Goal: Task Accomplishment & Management: Use online tool/utility

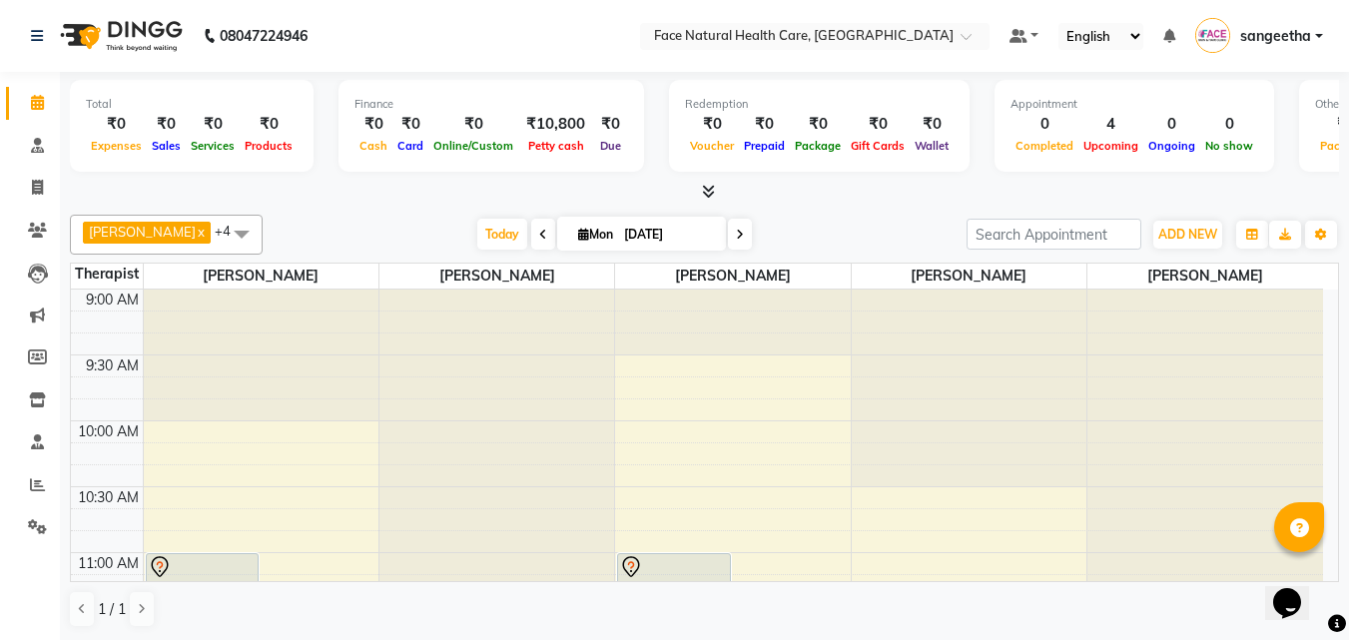
scroll to position [265, 0]
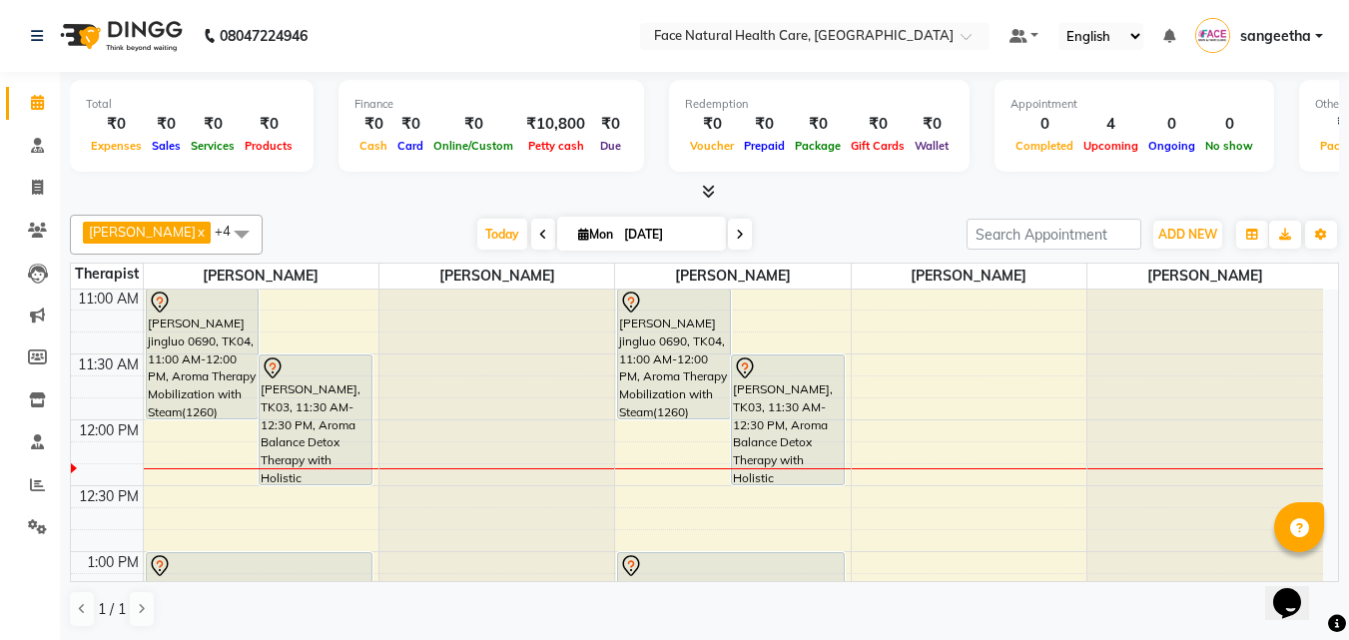
click at [296, 431] on div "[PERSON_NAME], TK03, 11:30 AM-12:30 PM, Aroma Balance Detox Therapy with Holist…" at bounding box center [316, 419] width 112 height 129
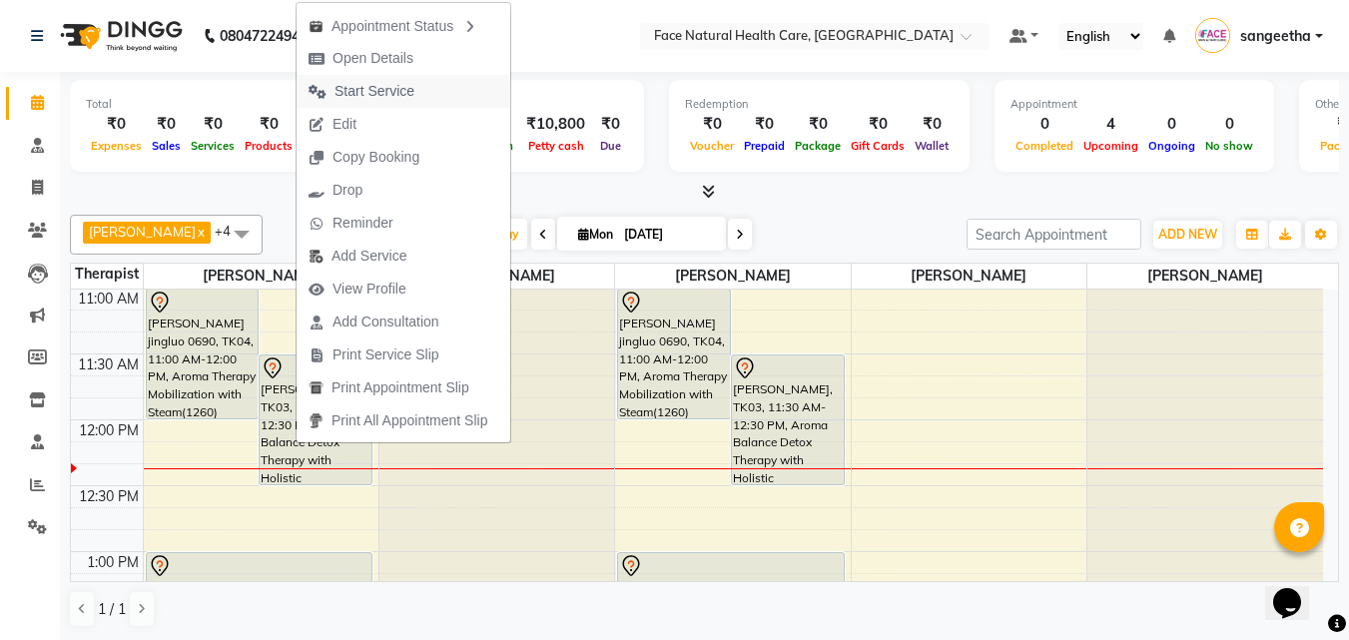
click at [340, 84] on span "Start Service" at bounding box center [375, 91] width 80 height 21
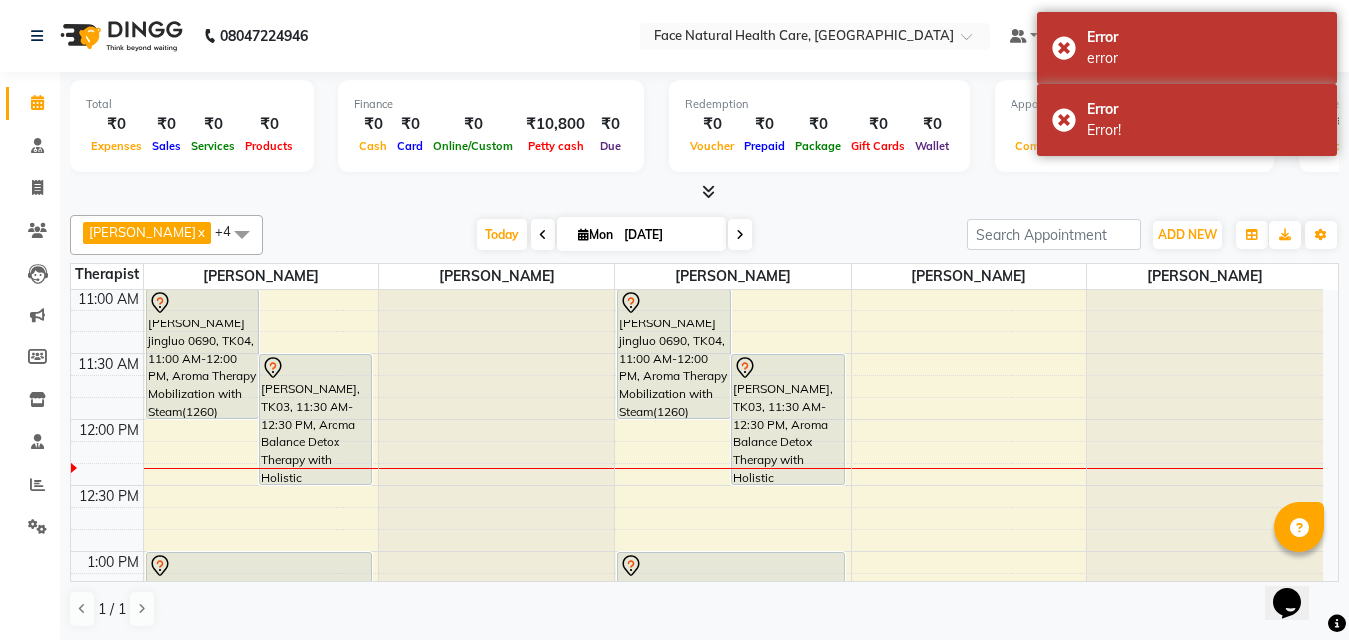
click at [216, 345] on div "[PERSON_NAME] jingluo 0690, TK04, 11:00 AM-12:00 PM, Aroma Therapy Mobilization…" at bounding box center [203, 354] width 112 height 129
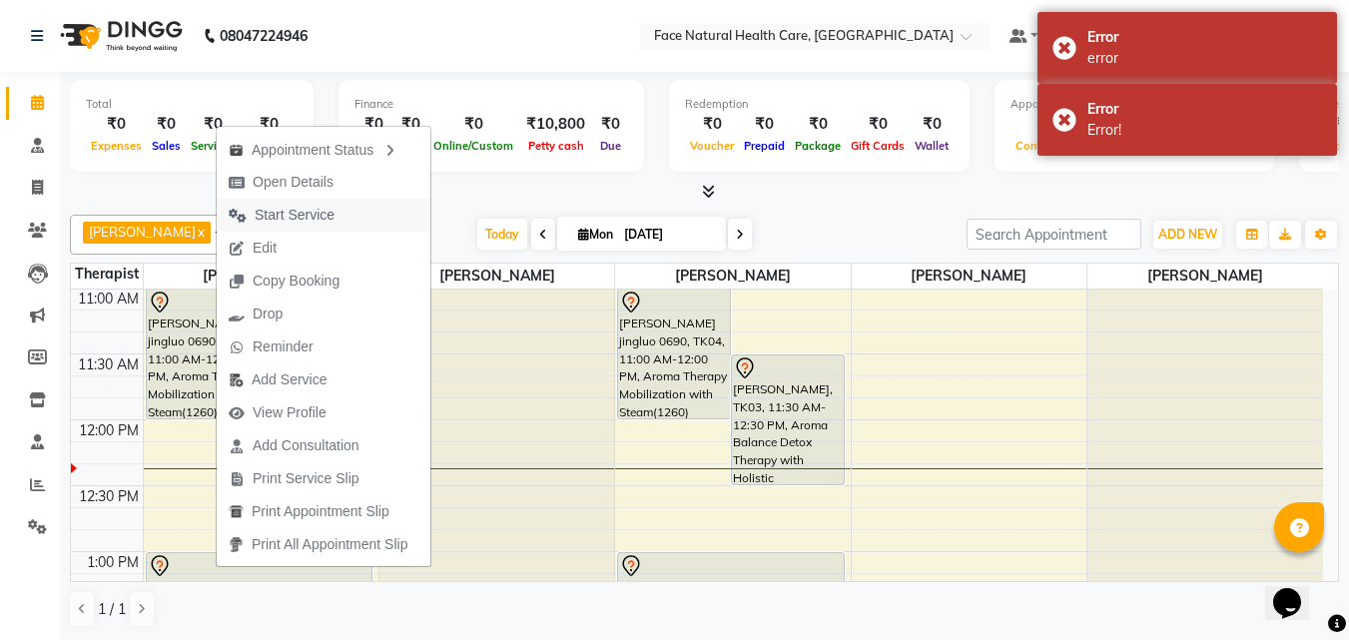
click at [309, 213] on span "Start Service" at bounding box center [295, 215] width 80 height 21
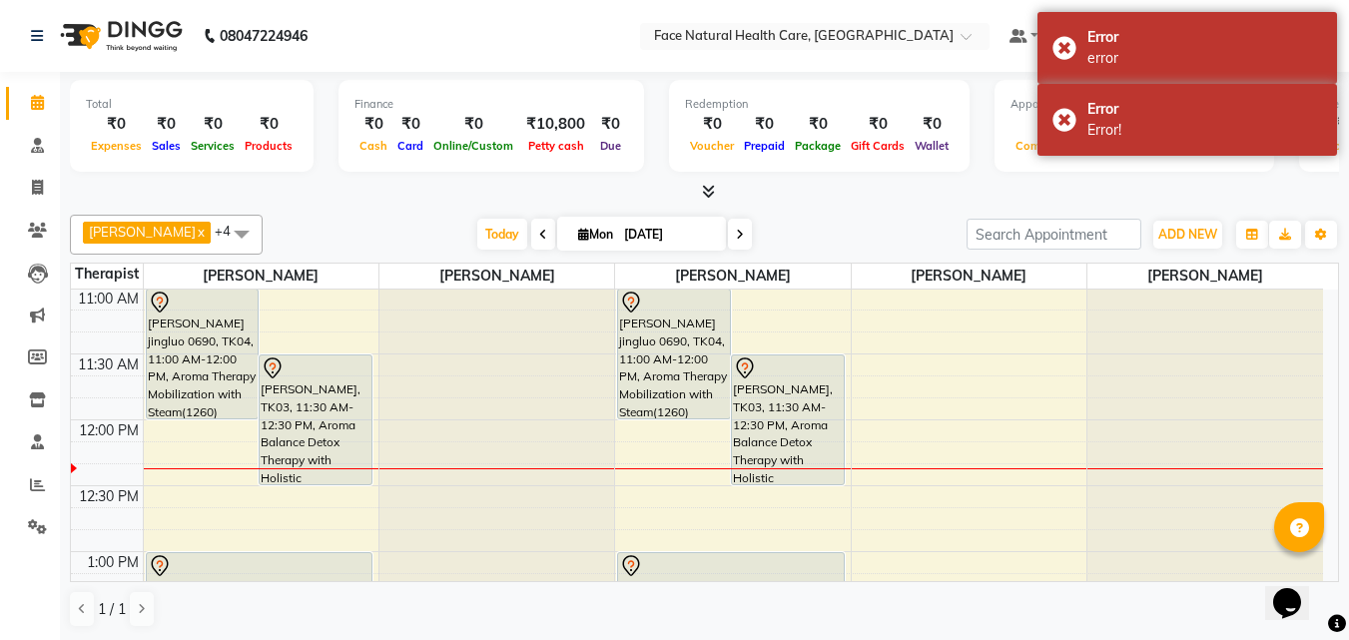
click at [338, 431] on div "[PERSON_NAME], TK03, 11:30 AM-12:30 PM, Aroma Balance Detox Therapy with Holist…" at bounding box center [316, 419] width 112 height 129
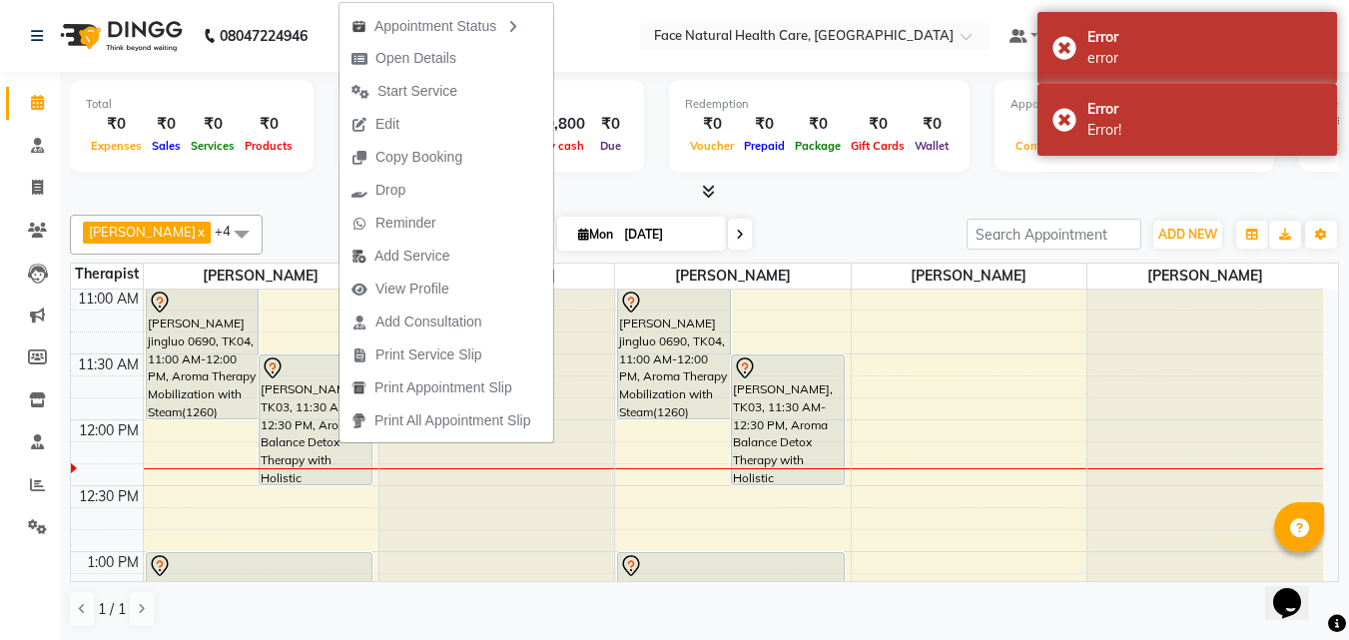
click at [338, 431] on ul "Appointment Status Open Details Start Service Edit Copy Booking Drop Reminder A…" at bounding box center [446, 222] width 216 height 441
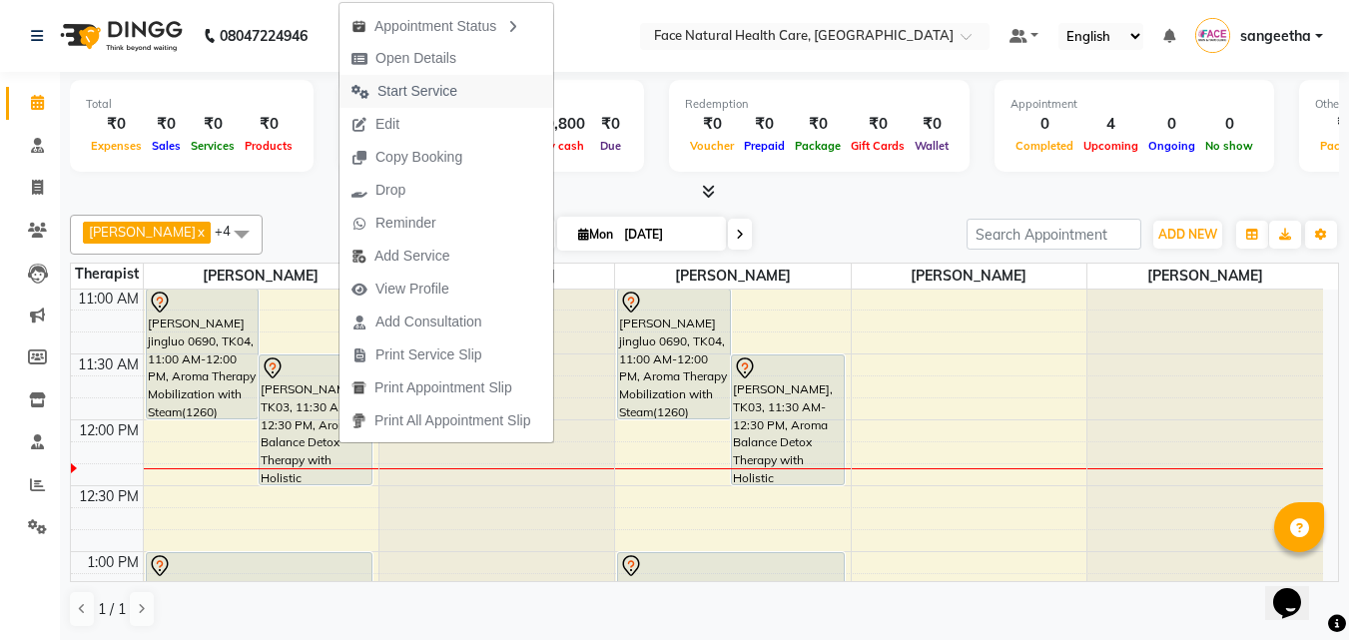
click at [407, 87] on span "Start Service" at bounding box center [417, 91] width 80 height 21
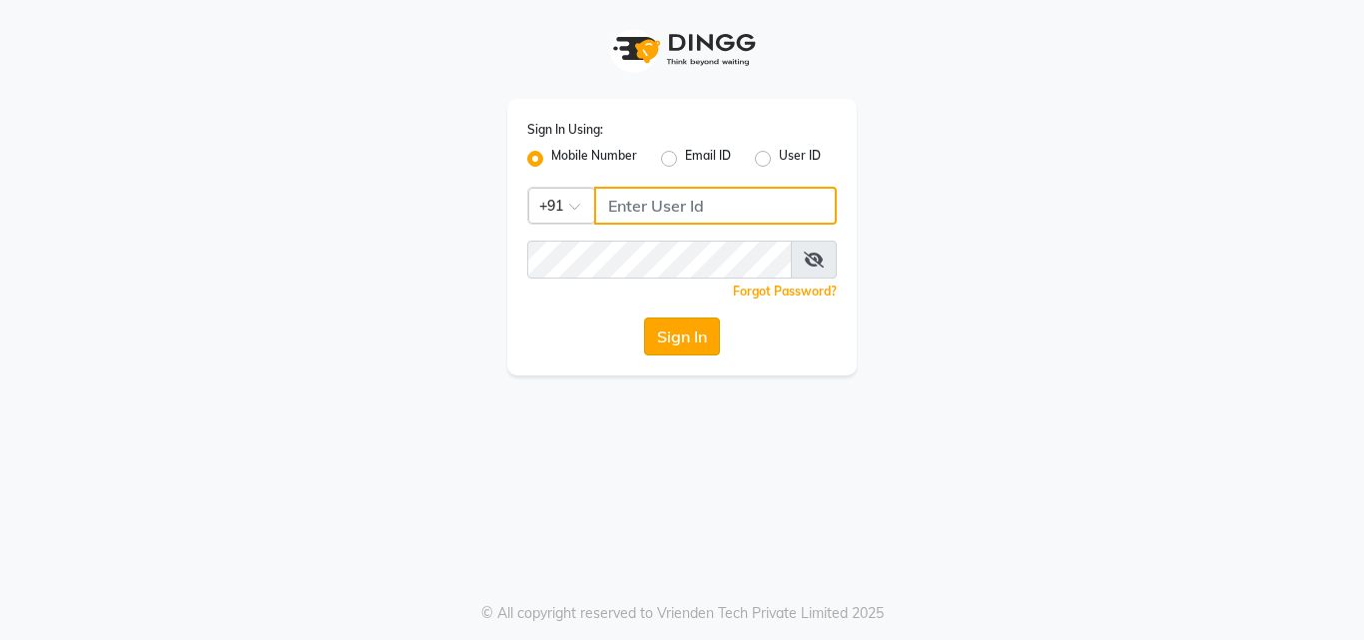
type input "6374670818"
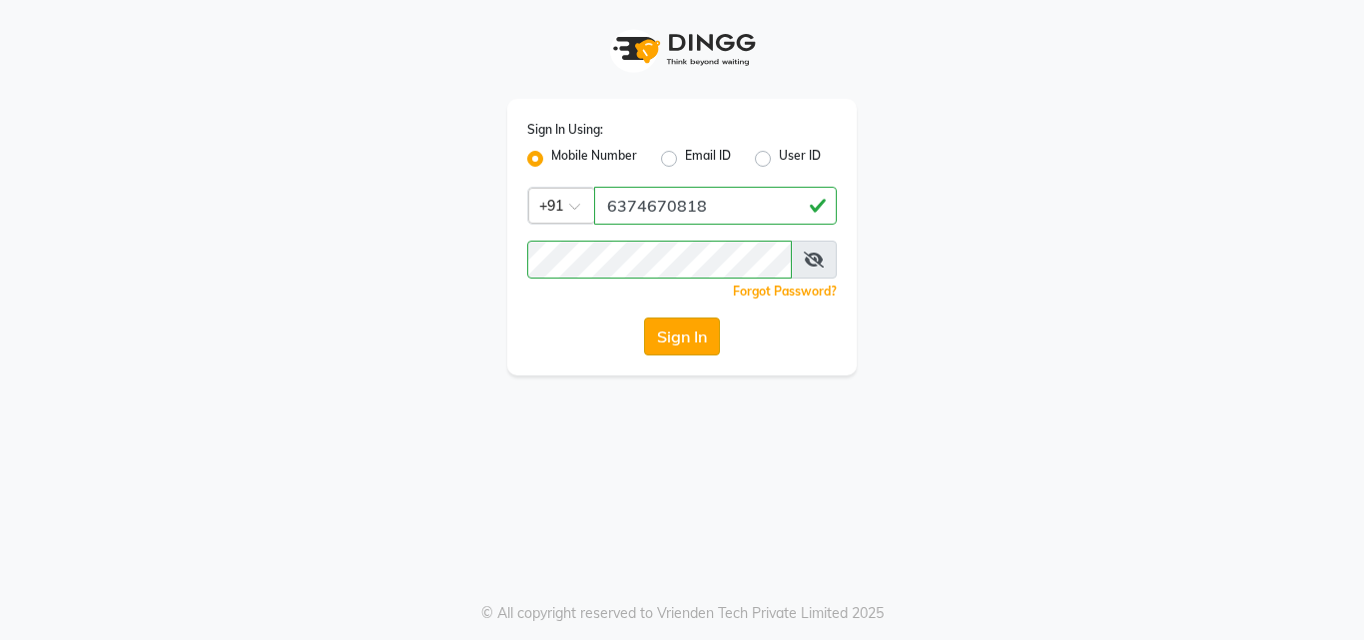
click at [679, 329] on button "Sign In" at bounding box center [682, 337] width 76 height 38
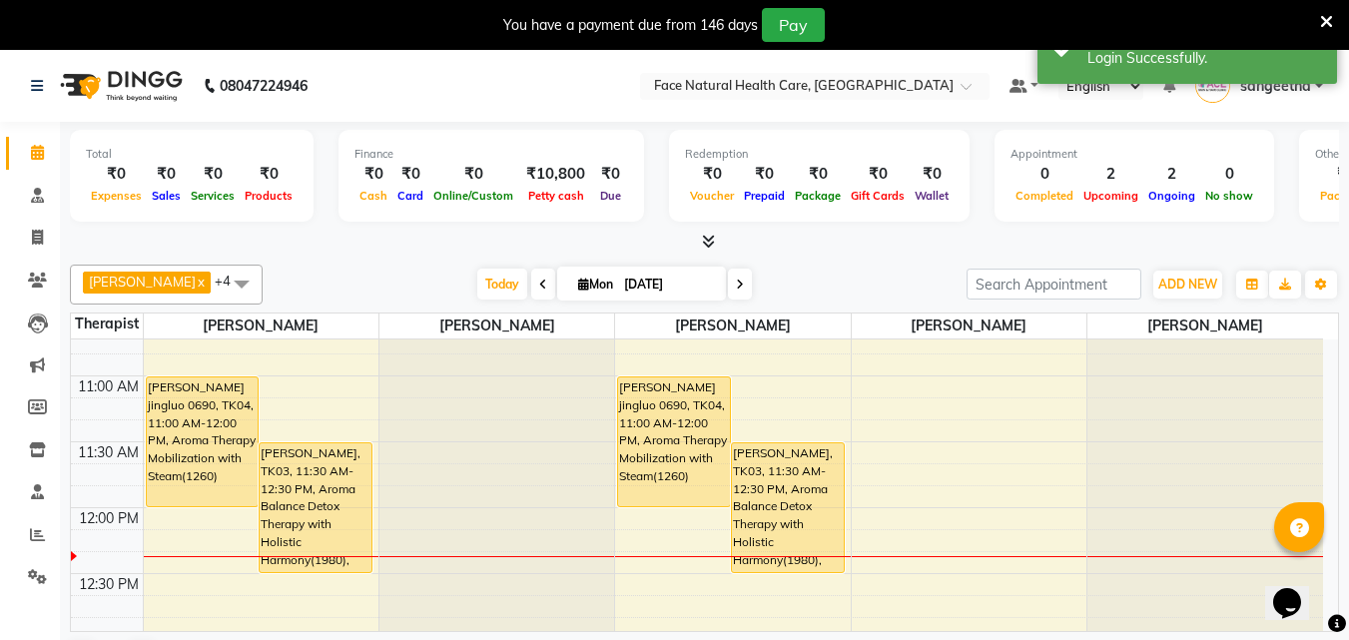
scroll to position [256, 0]
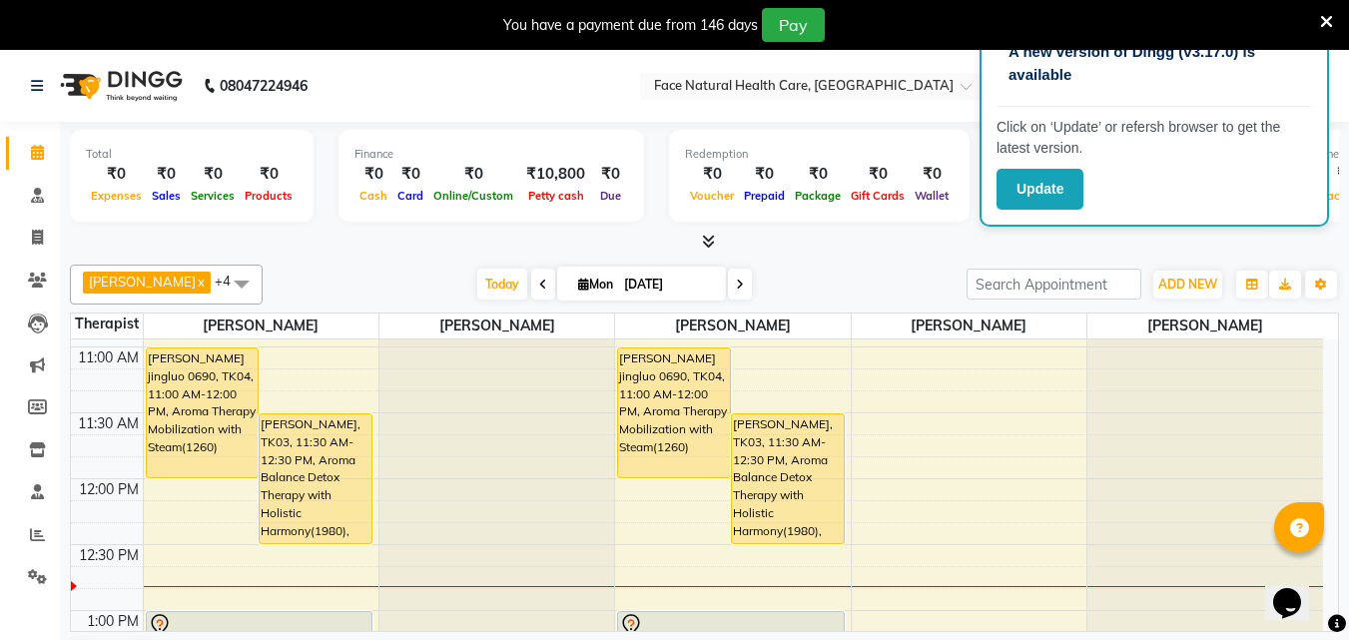
click at [1323, 15] on icon at bounding box center [1326, 22] width 13 height 18
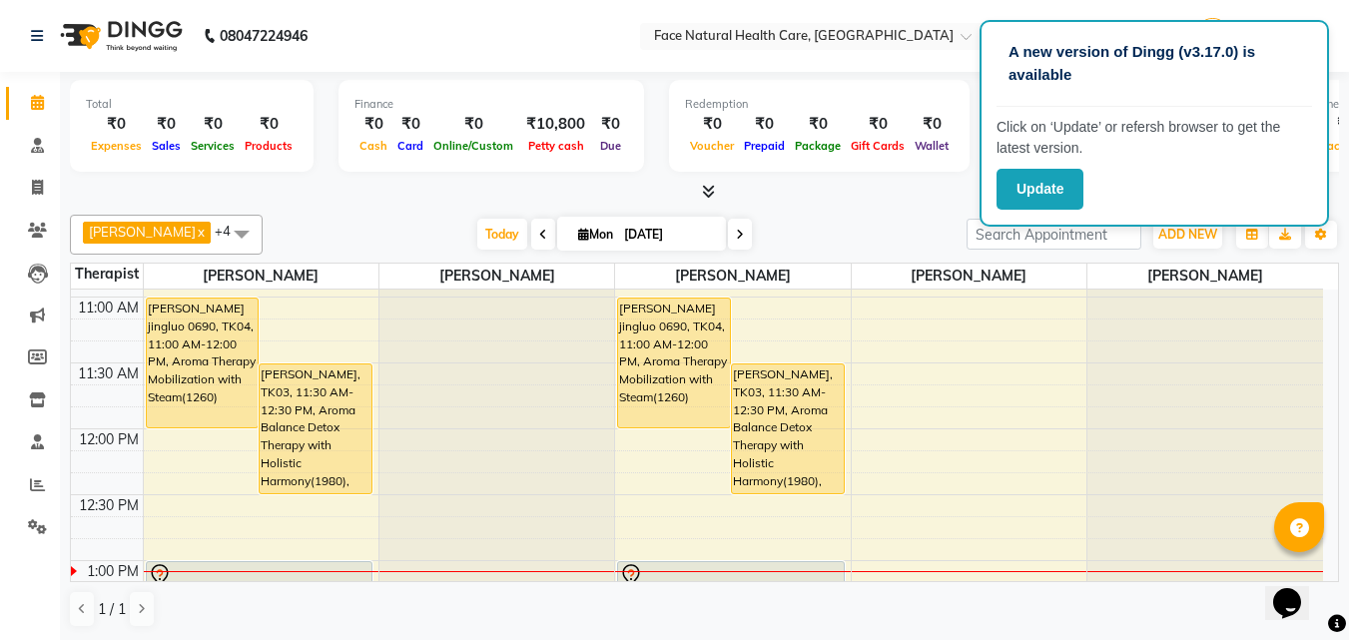
click at [827, 207] on div "[PERSON_NAME] x [PERSON_NAME] [PERSON_NAME] x [PERSON_NAME] M x [PERSON_NAME] x…" at bounding box center [704, 421] width 1269 height 429
